Goal: Task Accomplishment & Management: Manage account settings

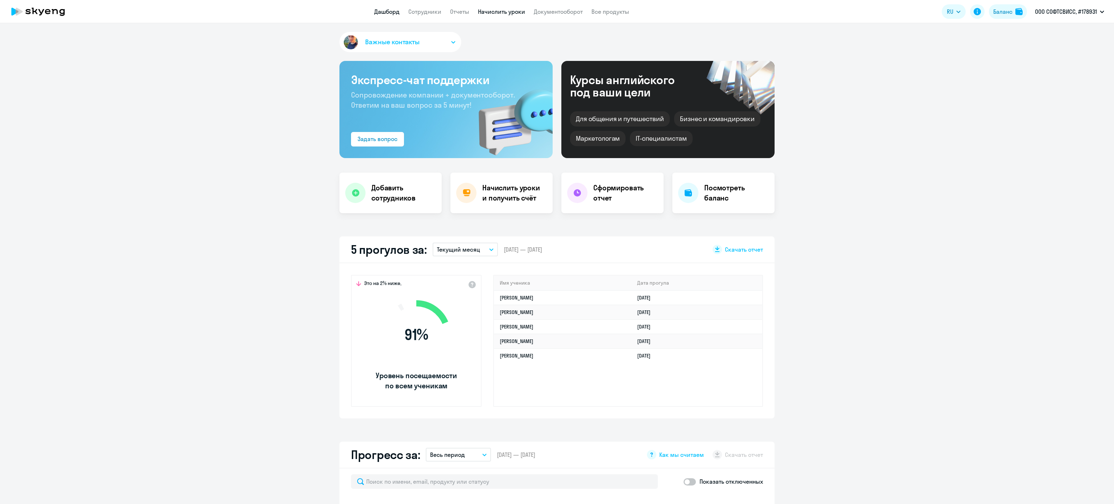
click at [512, 11] on link "Начислить уроки" at bounding box center [501, 11] width 47 height 7
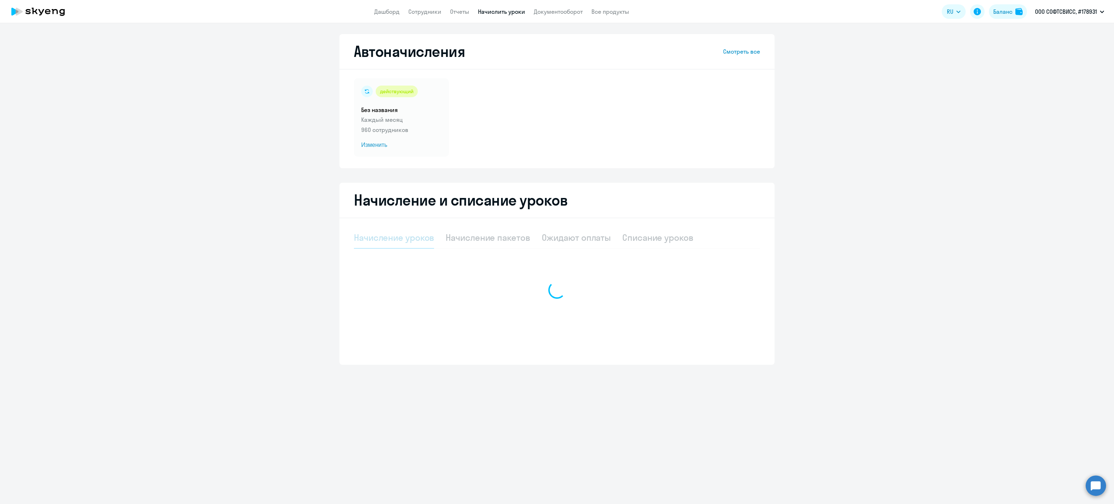
select select "10"
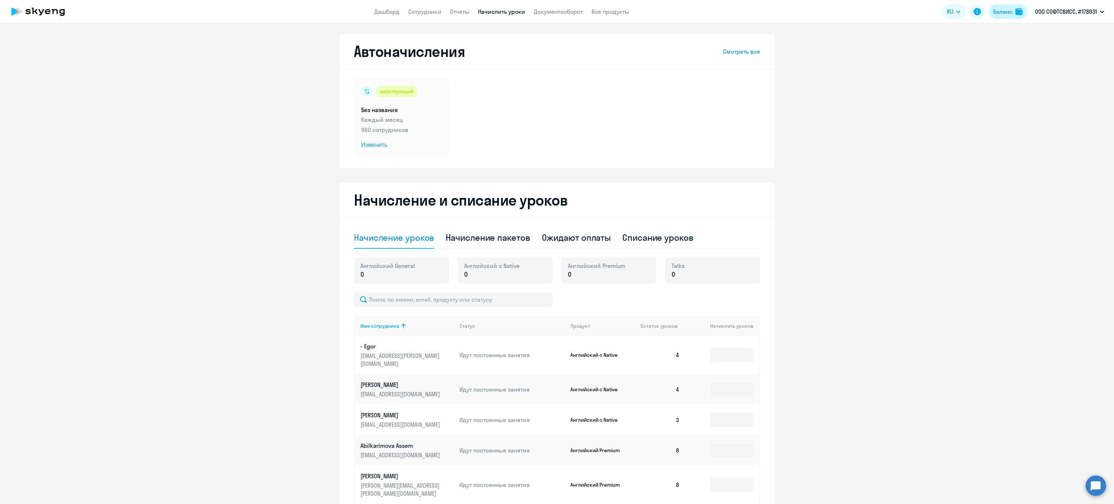
click at [1012, 12] on div "Баланс" at bounding box center [1002, 11] width 19 height 9
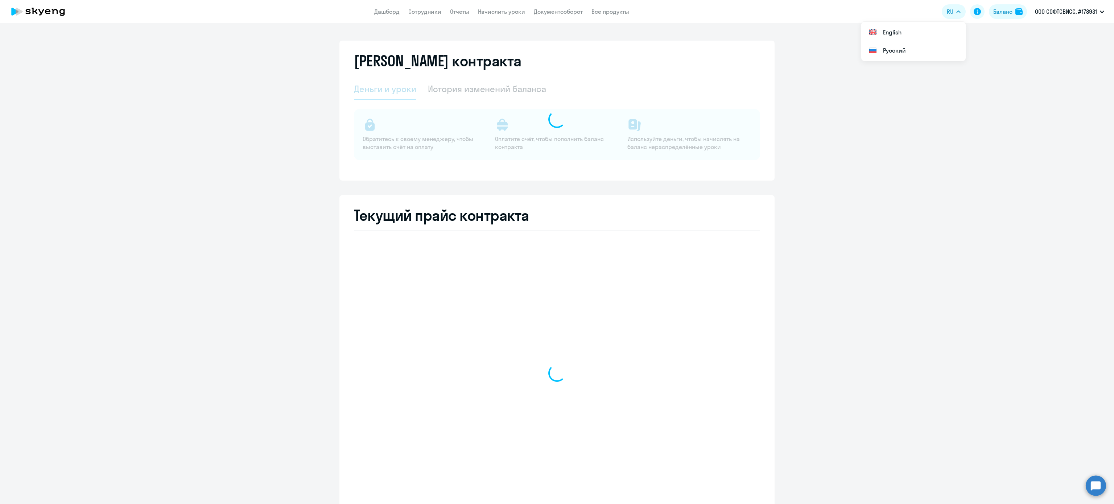
select select "english_adult_not_native_speaker"
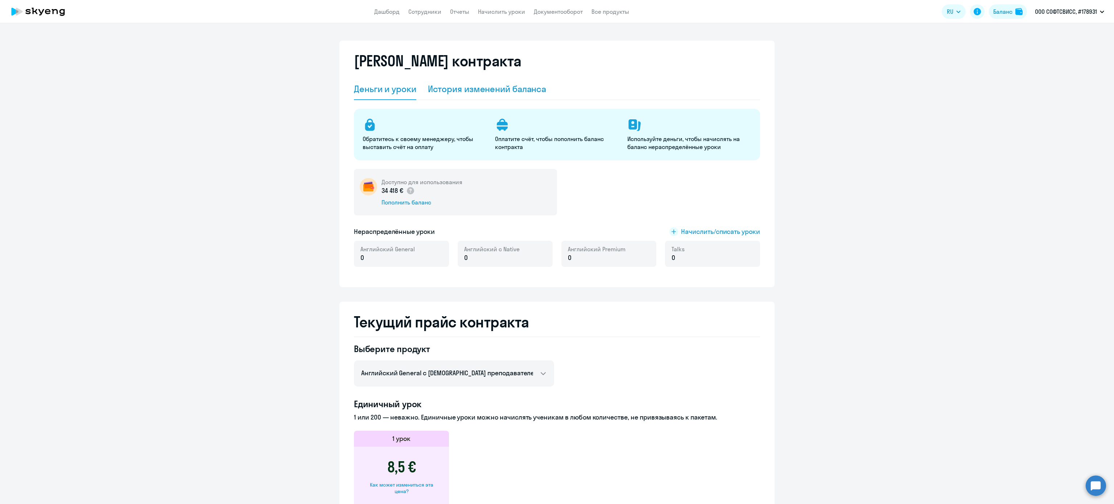
click at [462, 90] on div "История изменений баланса" at bounding box center [487, 89] width 119 height 12
